Goal: Participate in discussion

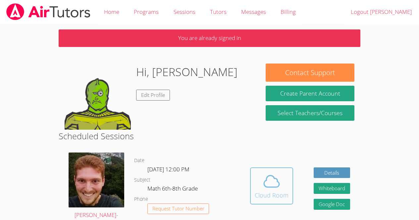
click at [278, 194] on div "Cloud Room" at bounding box center [272, 195] width 34 height 9
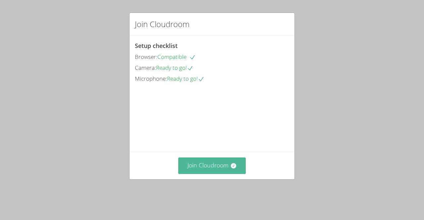
click at [228, 174] on button "Join Cloudroom" at bounding box center [212, 166] width 68 height 16
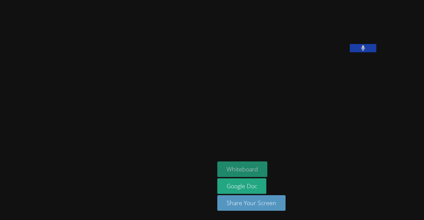
click at [217, 167] on button "Whiteboard" at bounding box center [242, 170] width 50 height 16
click at [350, 52] on button at bounding box center [363, 48] width 27 height 8
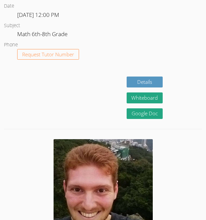
scroll to position [318, 0]
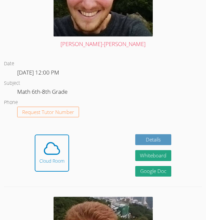
scroll to position [252, 0]
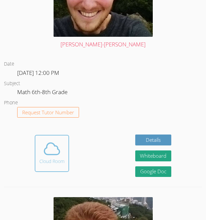
click at [49, 147] on icon at bounding box center [52, 149] width 19 height 19
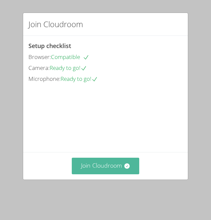
click at [123, 171] on button "Join Cloudroom" at bounding box center [106, 166] width 68 height 16
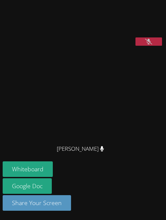
scroll to position [154, 0]
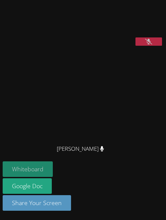
click at [29, 177] on button "Whiteboard" at bounding box center [28, 169] width 50 height 16
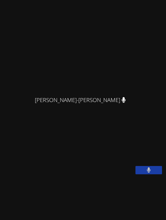
click at [150, 174] on button at bounding box center [148, 170] width 27 height 8
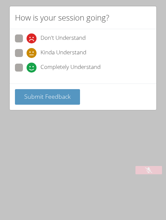
click at [65, 66] on span "Completely Understand" at bounding box center [70, 68] width 60 height 10
click at [32, 66] on input "Completely Understand" at bounding box center [30, 67] width 6 height 6
radio input "true"
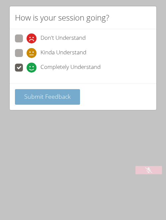
click at [65, 95] on span "Submit Feedback" at bounding box center [47, 96] width 46 height 8
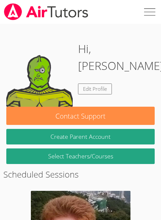
scroll to position [252, 0]
